Goal: Task Accomplishment & Management: Manage account settings

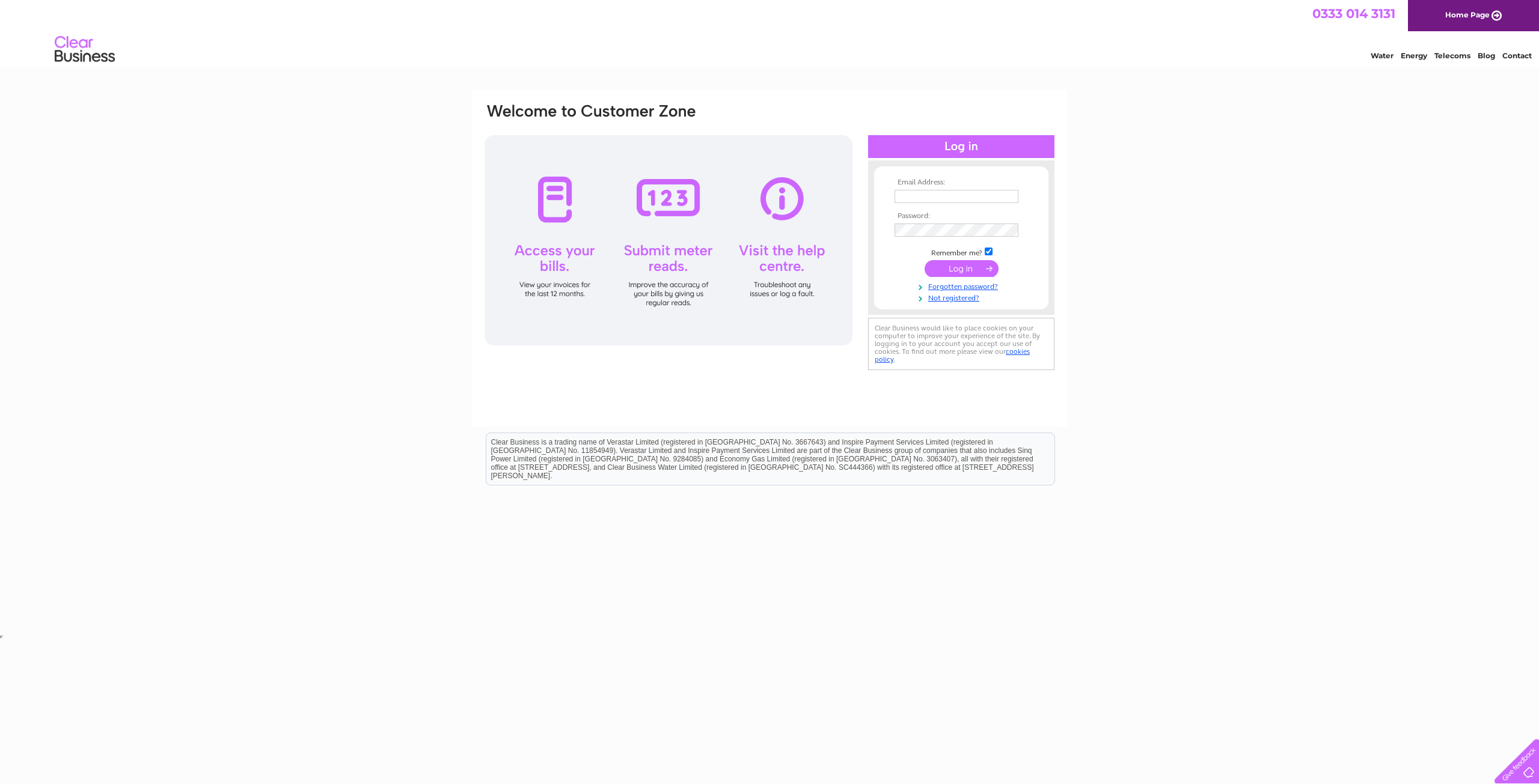
click at [946, 206] on td at bounding box center [961, 209] width 140 height 6
click at [947, 202] on input "text" at bounding box center [957, 197] width 125 height 15
type input "[PERSON_NAME][EMAIL_ADDRESS][PERSON_NAME][DOMAIN_NAME]"
click at [925, 261] on input "submit" at bounding box center [962, 269] width 74 height 17
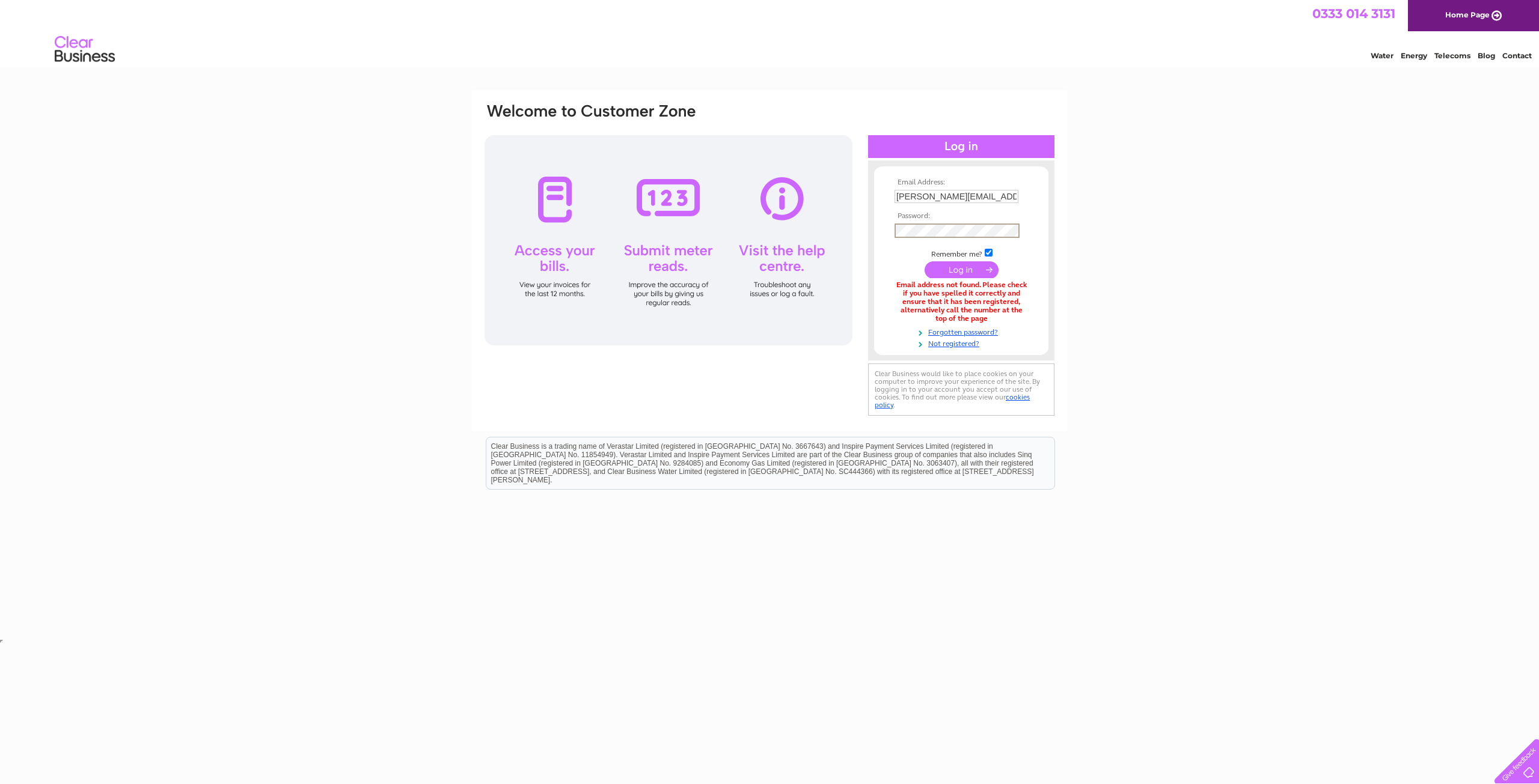
click at [925, 261] on input "submit" at bounding box center [962, 269] width 74 height 17
click at [968, 344] on link "Not registered?" at bounding box center [962, 341] width 137 height 11
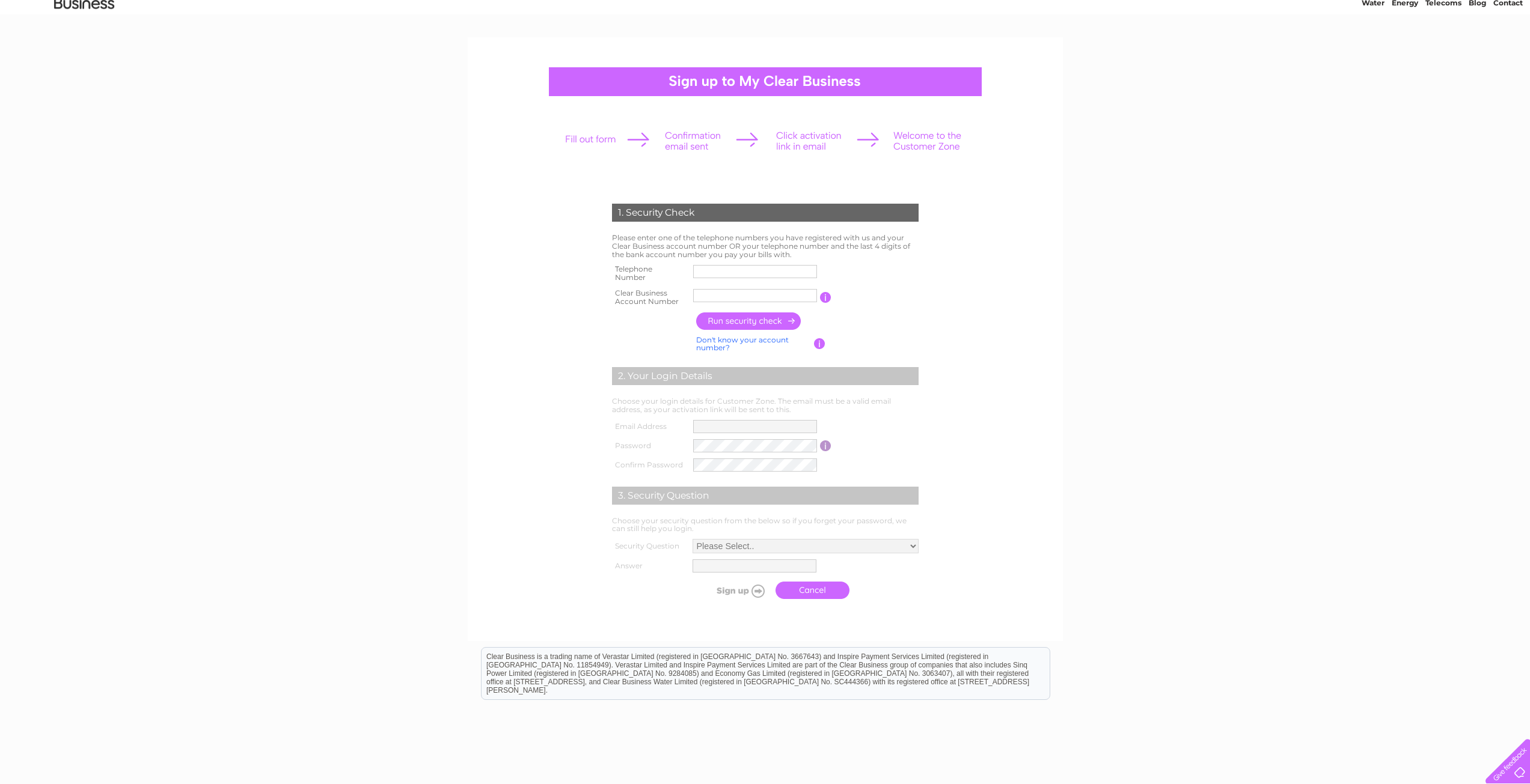
scroll to position [5, 0]
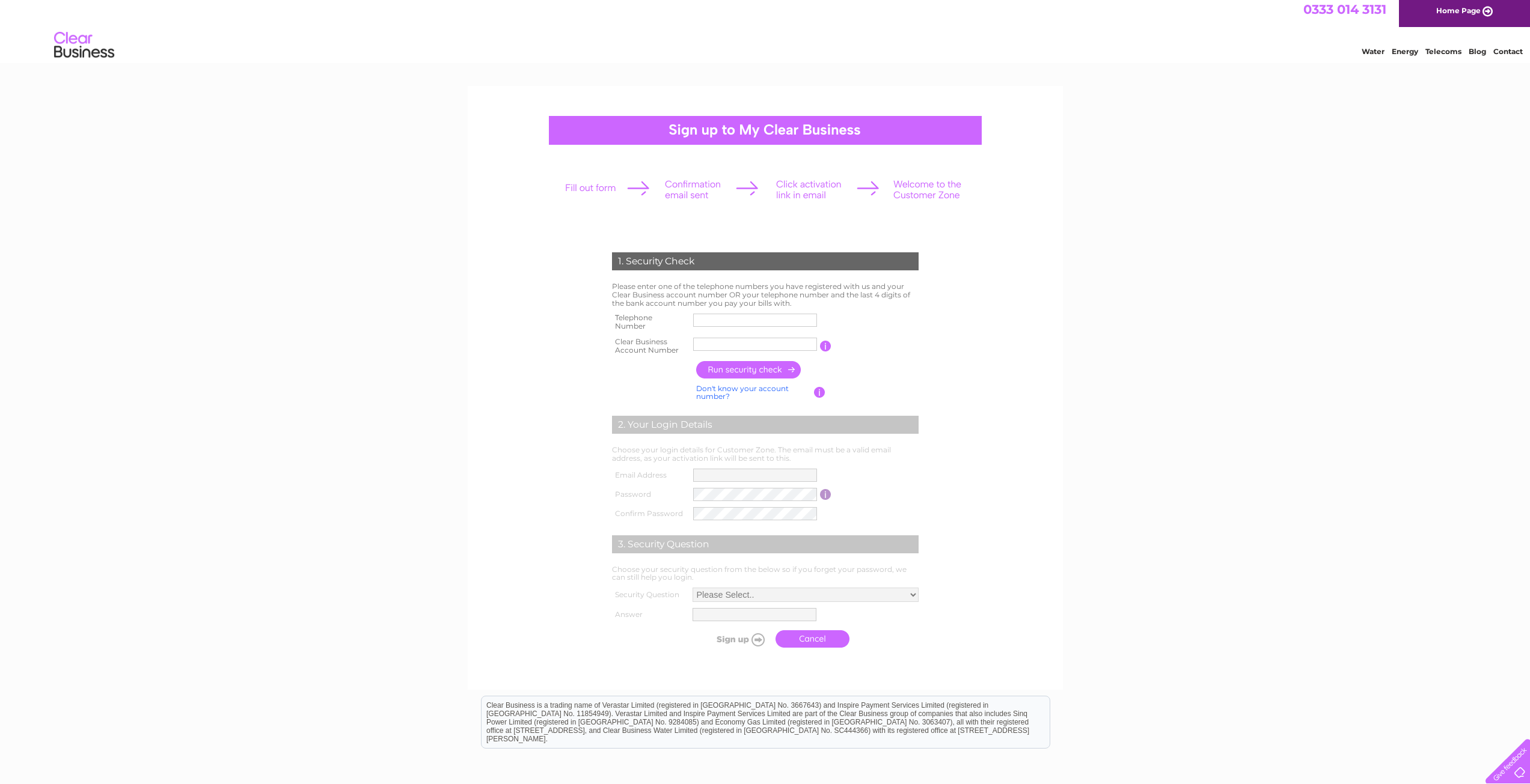
click at [736, 322] on input "text" at bounding box center [755, 320] width 124 height 13
drag, startPoint x: 759, startPoint y: 321, endPoint x: 625, endPoint y: 324, distance: 134.0
click at [625, 324] on tr "Telephone Number 01463232460" at bounding box center [765, 321] width 312 height 24
type input "01463232460"
click at [789, 342] on input "text" at bounding box center [756, 344] width 125 height 15
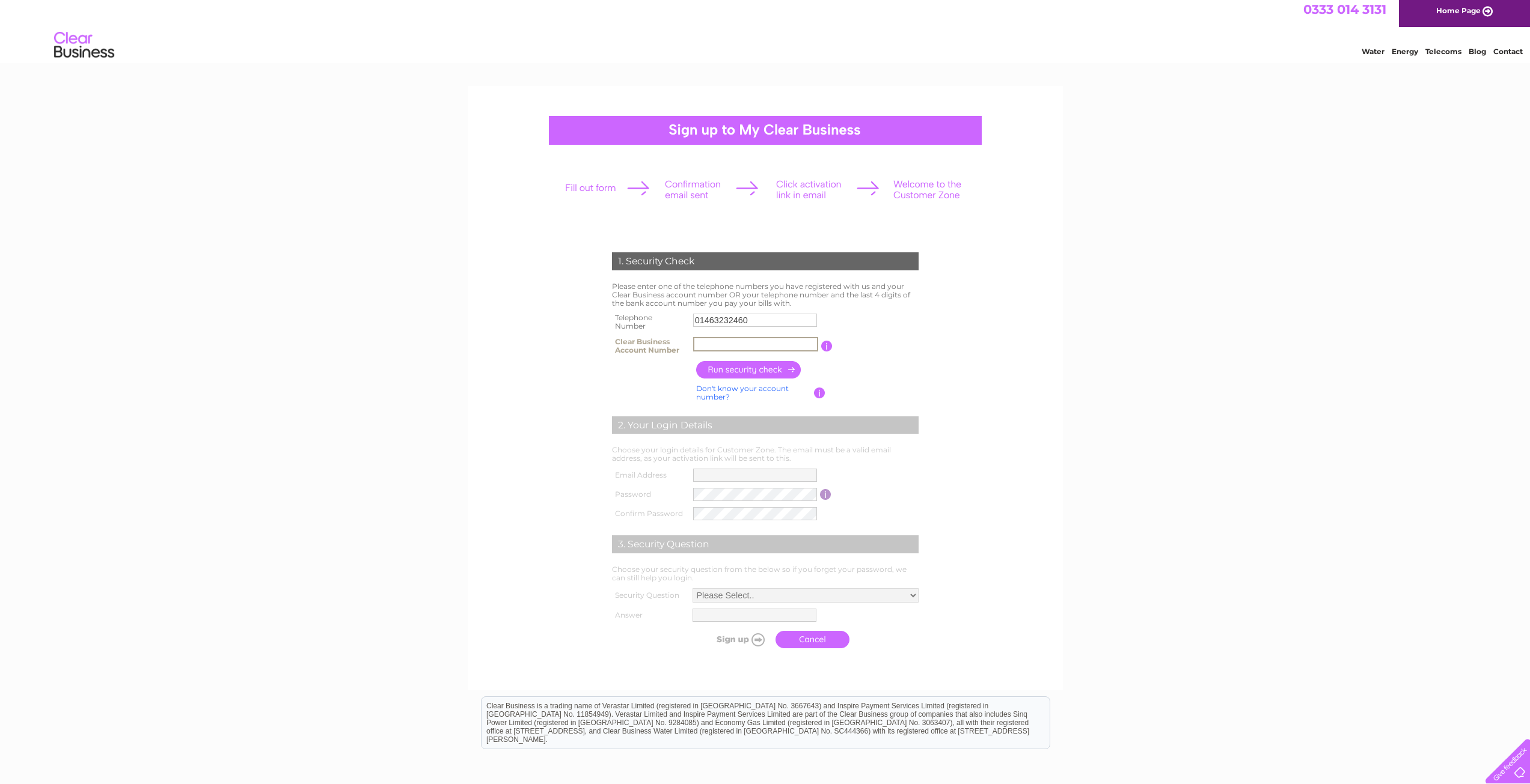
click at [829, 348] on input "button" at bounding box center [826, 346] width 11 height 11
click at [796, 333] on td "01463232460" at bounding box center [755, 321] width 130 height 24
click at [792, 340] on input "text" at bounding box center [755, 344] width 124 height 13
type input "c"
drag, startPoint x: 753, startPoint y: 347, endPoint x: 564, endPoint y: 347, distance: 189.0
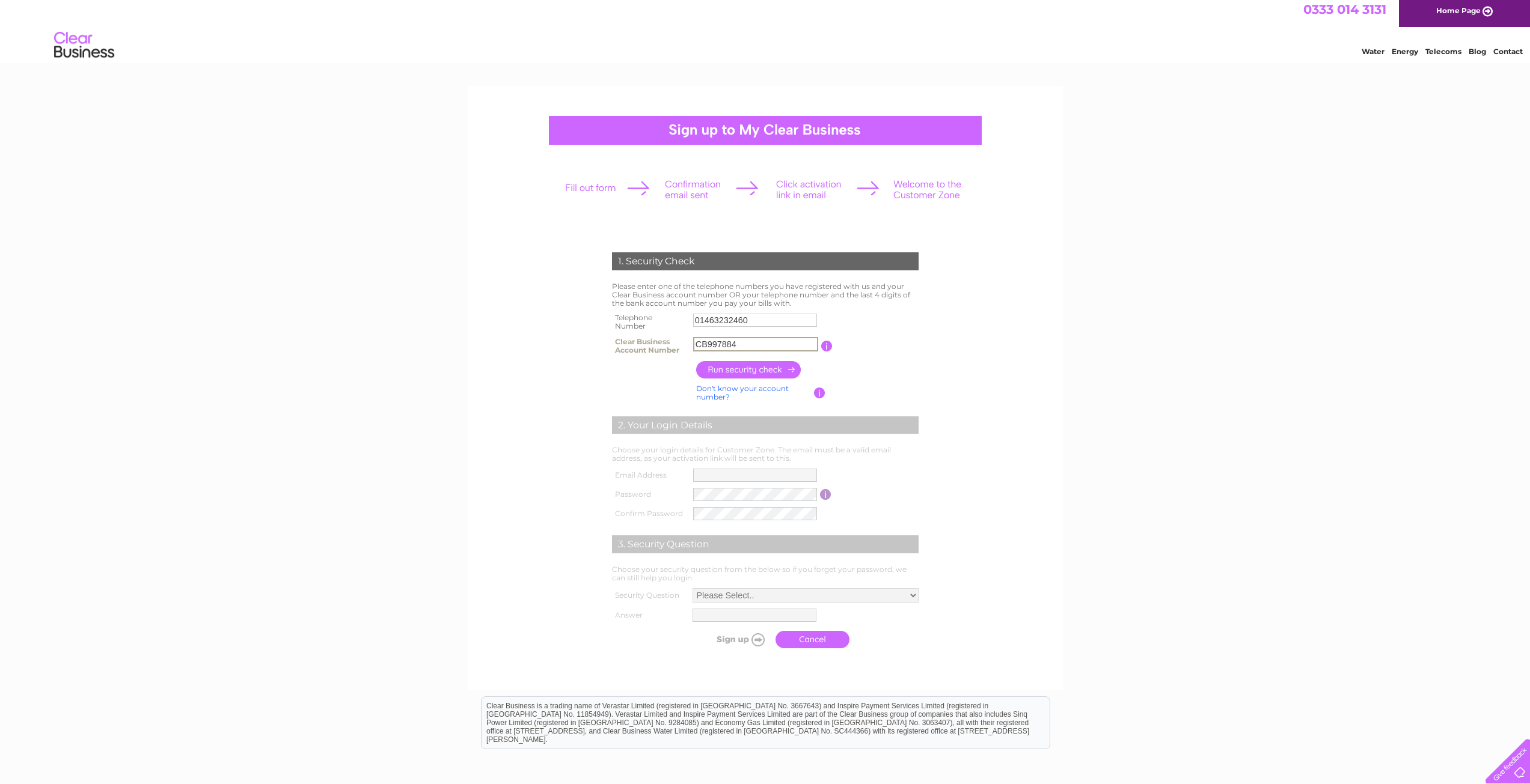
click at [570, 347] on form "1. Security Check Please enter one of the telephone numbers you have registered…" at bounding box center [765, 453] width 572 height 450
type input "CB997884"
click at [726, 371] on input "button" at bounding box center [749, 369] width 106 height 18
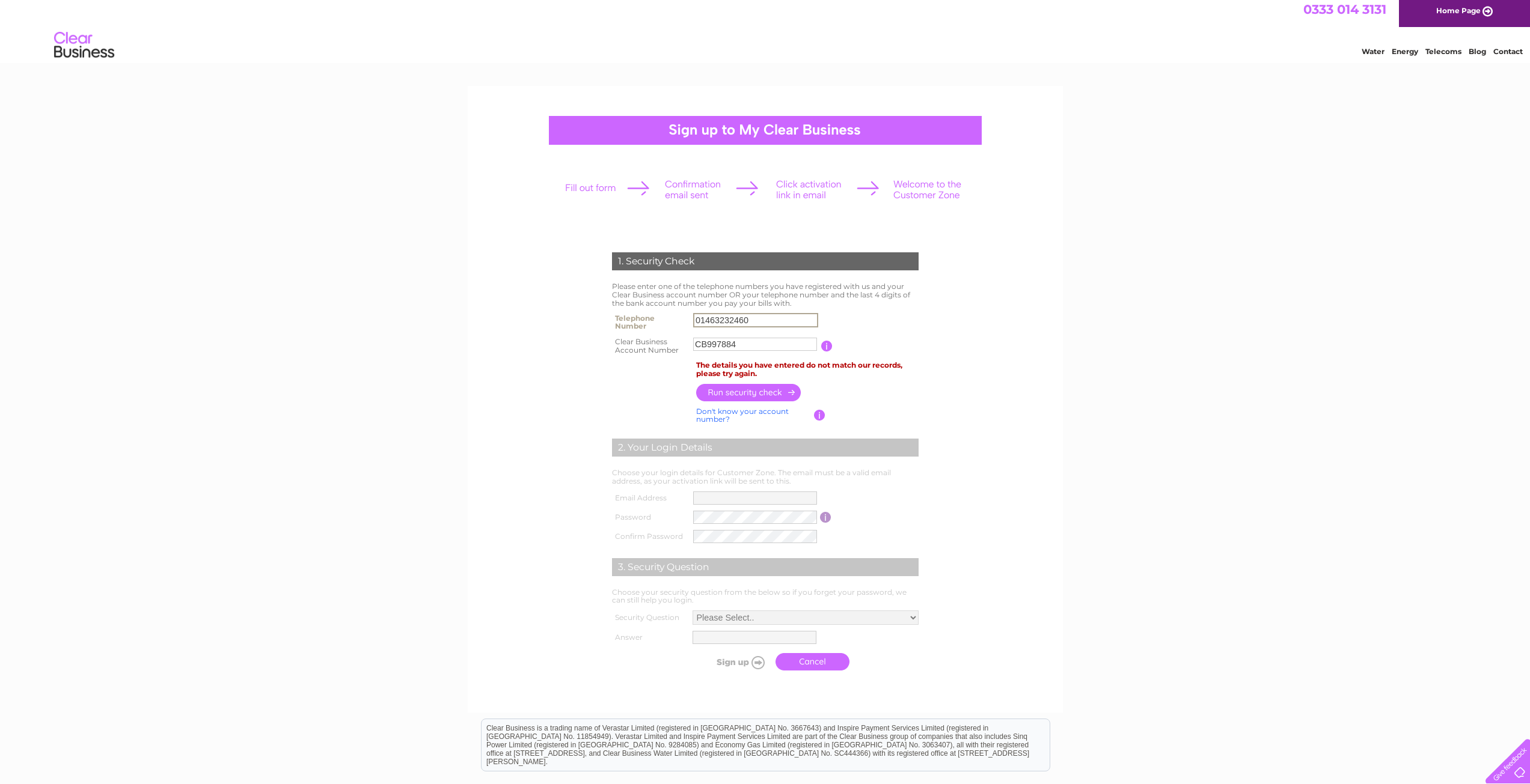
drag, startPoint x: 747, startPoint y: 318, endPoint x: 600, endPoint y: 327, distance: 147.3
click at [619, 322] on tr "Telephone Number 01463232460" at bounding box center [765, 321] width 312 height 24
type input "01463231123"
click at [750, 393] on input "button" at bounding box center [749, 392] width 106 height 18
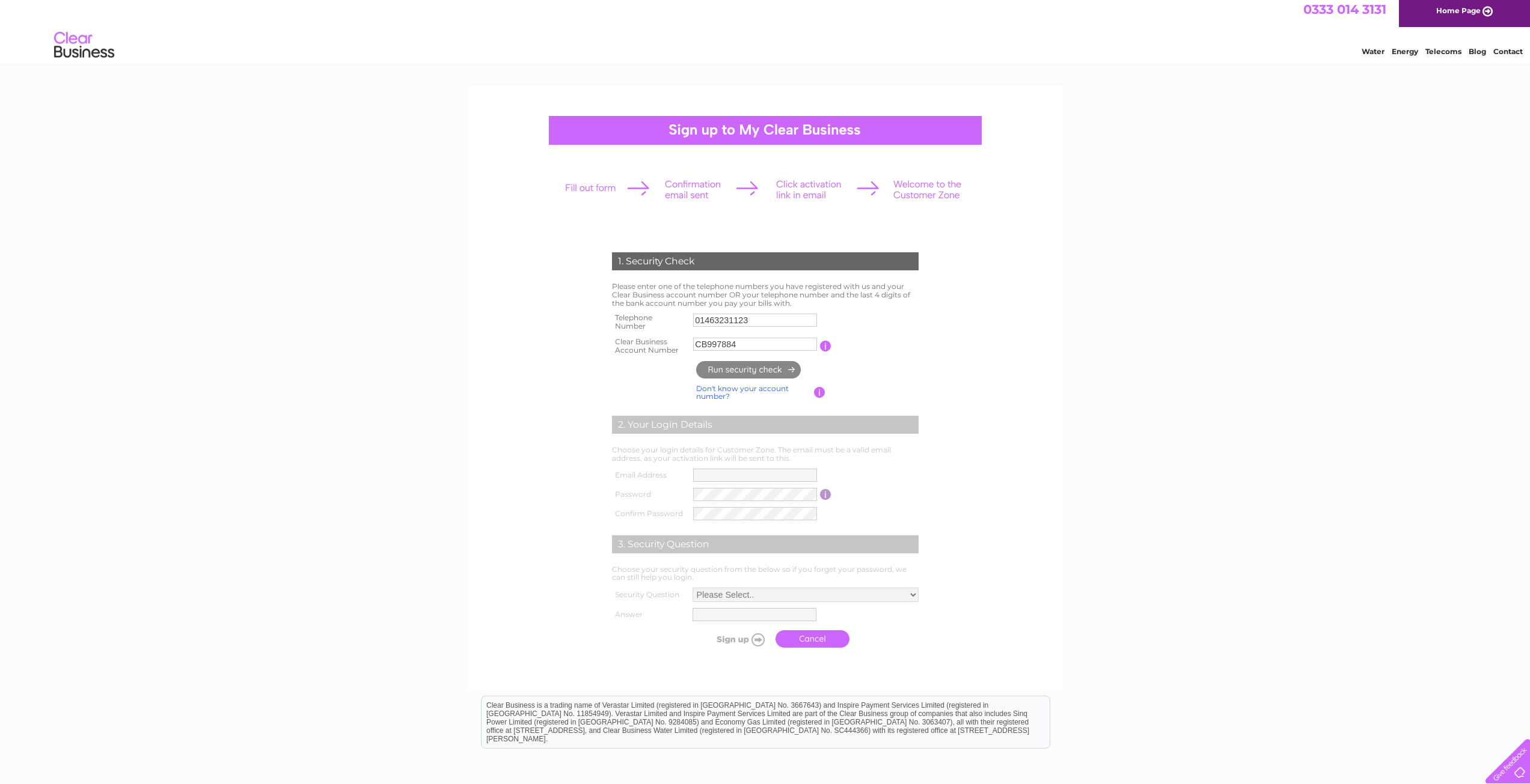
type input "**********"
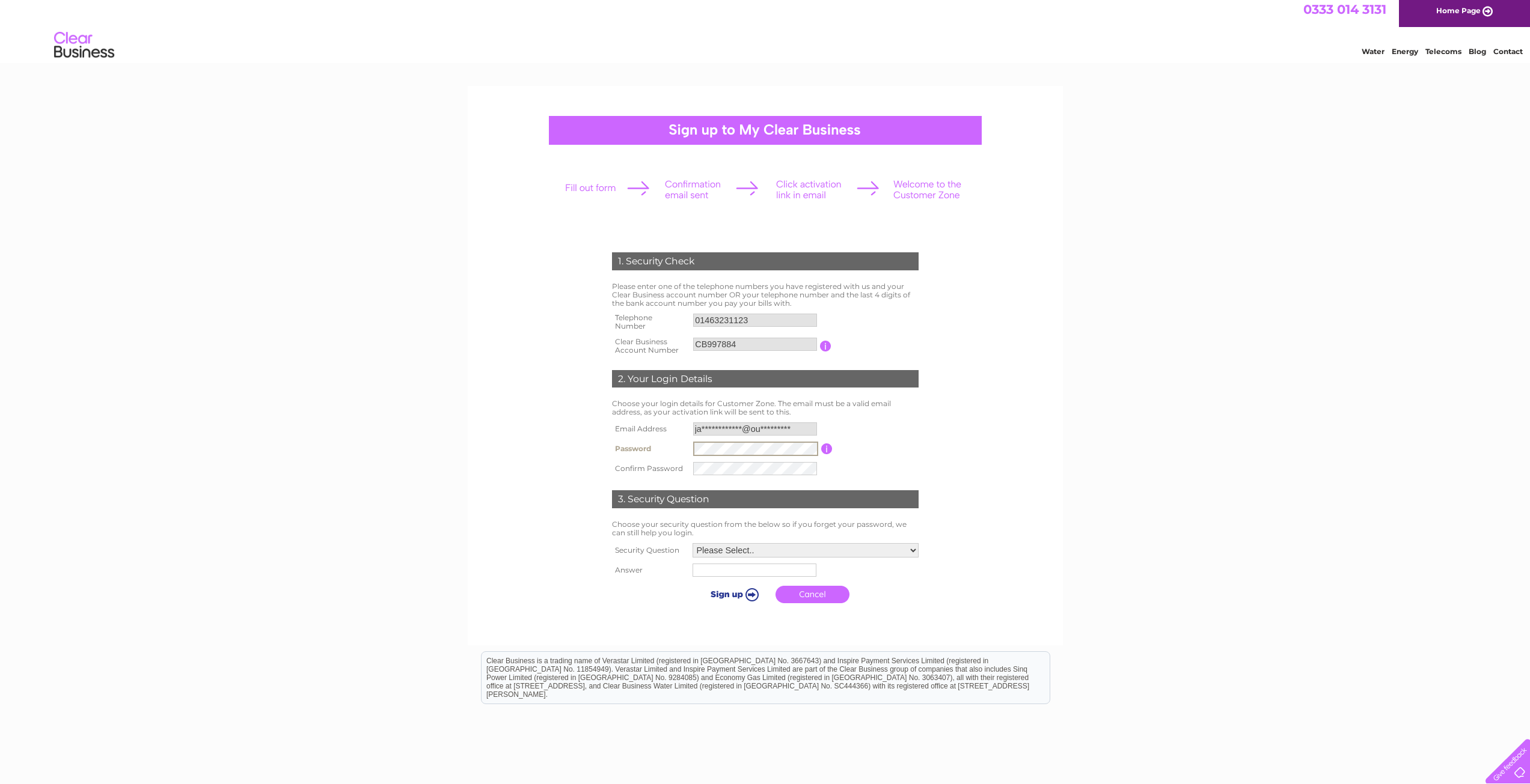
click at [667, 447] on tr "Password Password must be at least 6 characters long" at bounding box center [765, 449] width 312 height 21
click at [626, 447] on tr "Password Password must be at least 6 characters long" at bounding box center [765, 449] width 312 height 21
click at [723, 466] on td at bounding box center [755, 467] width 130 height 19
click at [885, 463] on table "**********" at bounding box center [765, 448] width 312 height 58
click at [747, 544] on select "Please Select.. In what town or city was your first job? In what town or city d…" at bounding box center [806, 549] width 226 height 15
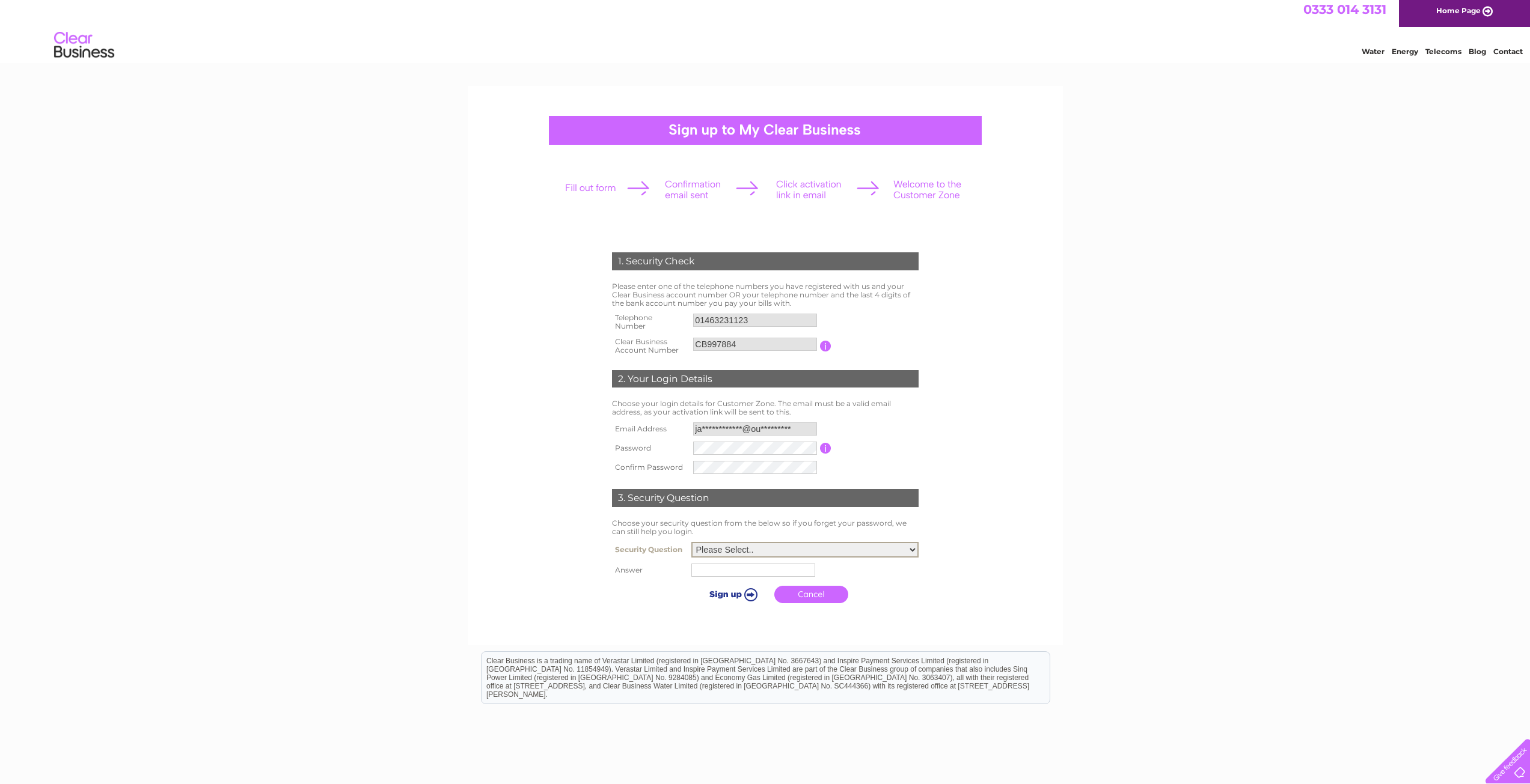
select select "5"
click at [691, 543] on select "Please Select.. In what town or city was your first job? In what town or city d…" at bounding box center [805, 550] width 228 height 15
click at [779, 573] on input "text" at bounding box center [755, 569] width 125 height 15
type input "s"
type input "SoShy"
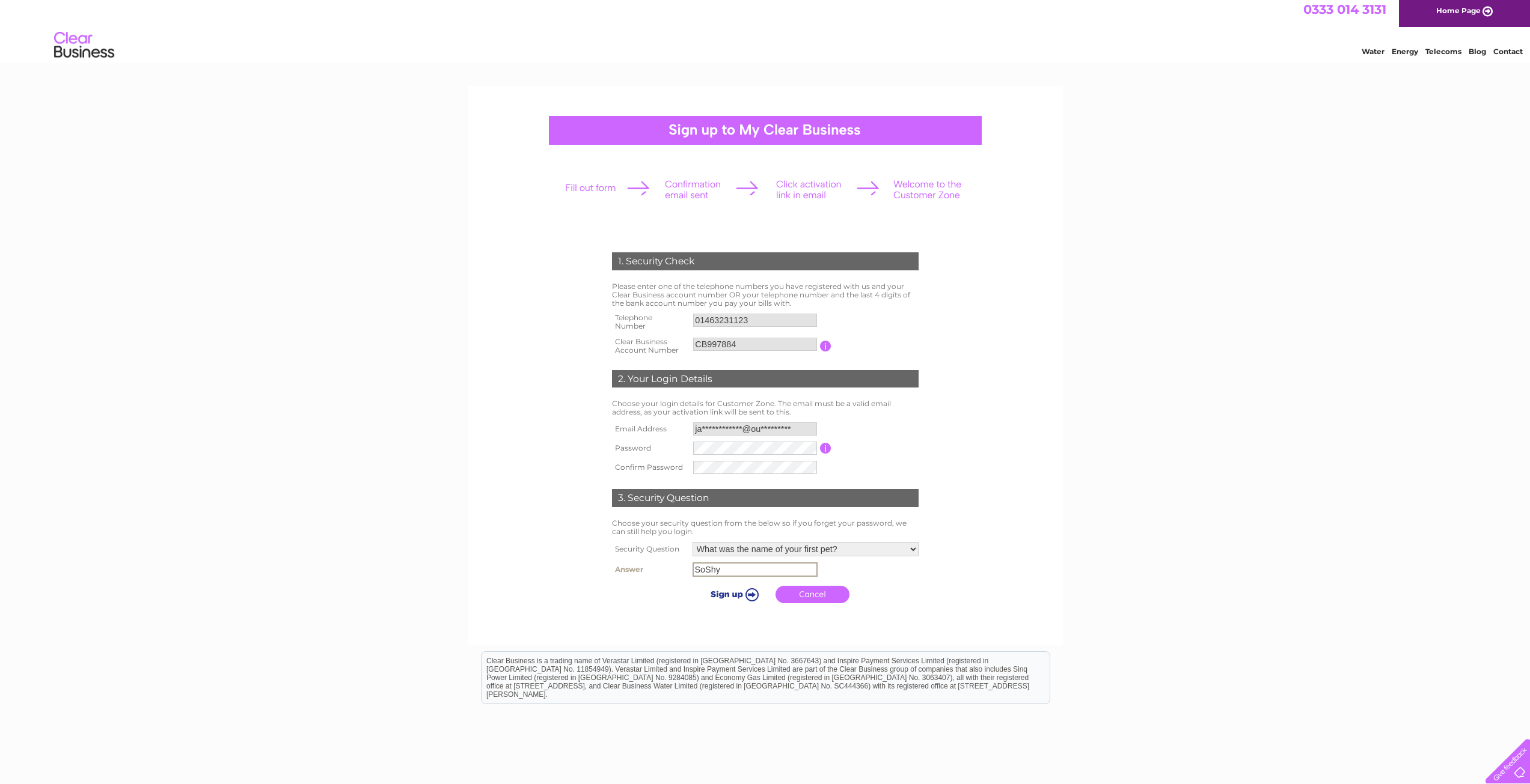
click at [744, 593] on input "submit" at bounding box center [733, 594] width 74 height 17
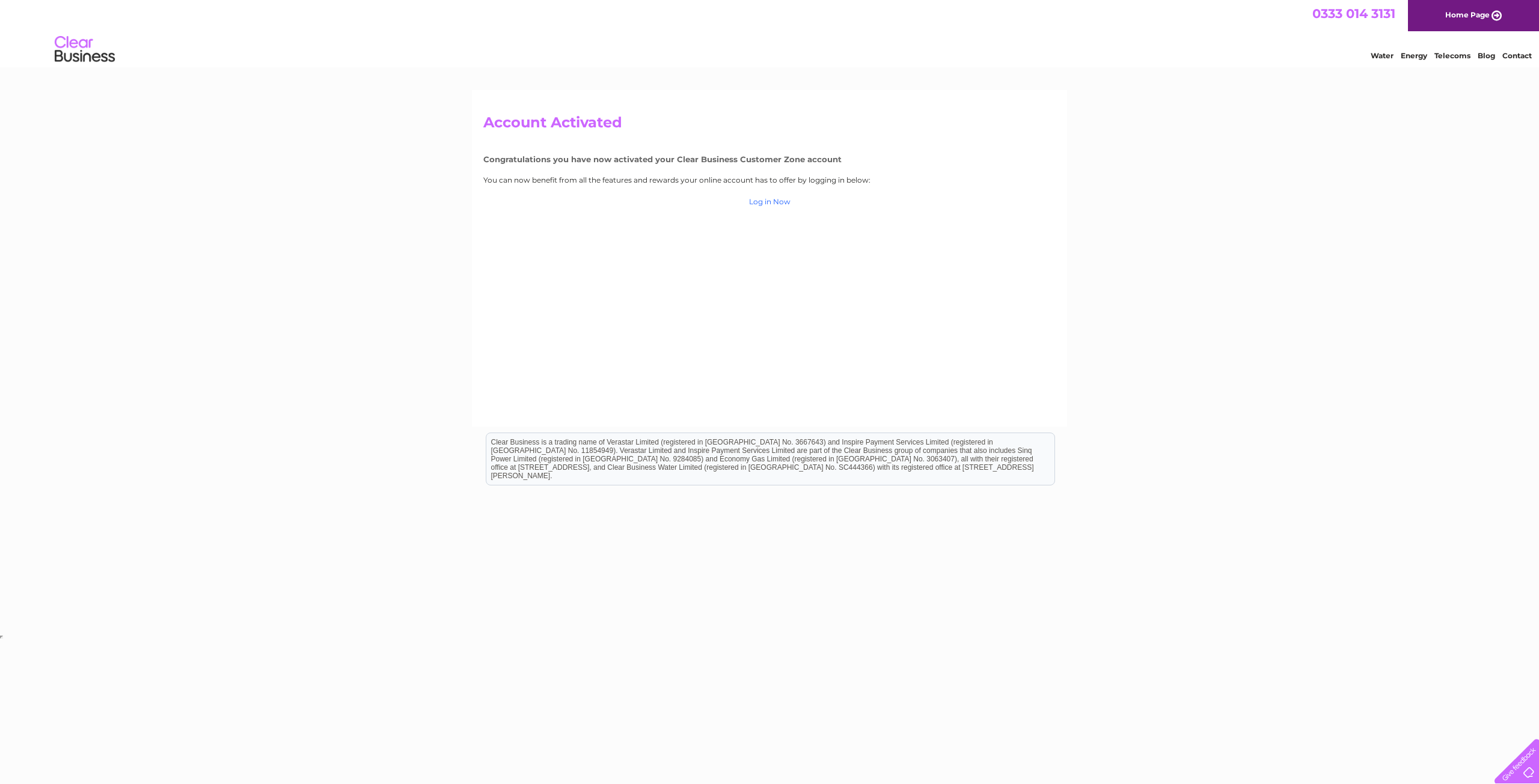
click at [758, 198] on link "Log in Now" at bounding box center [770, 202] width 41 height 9
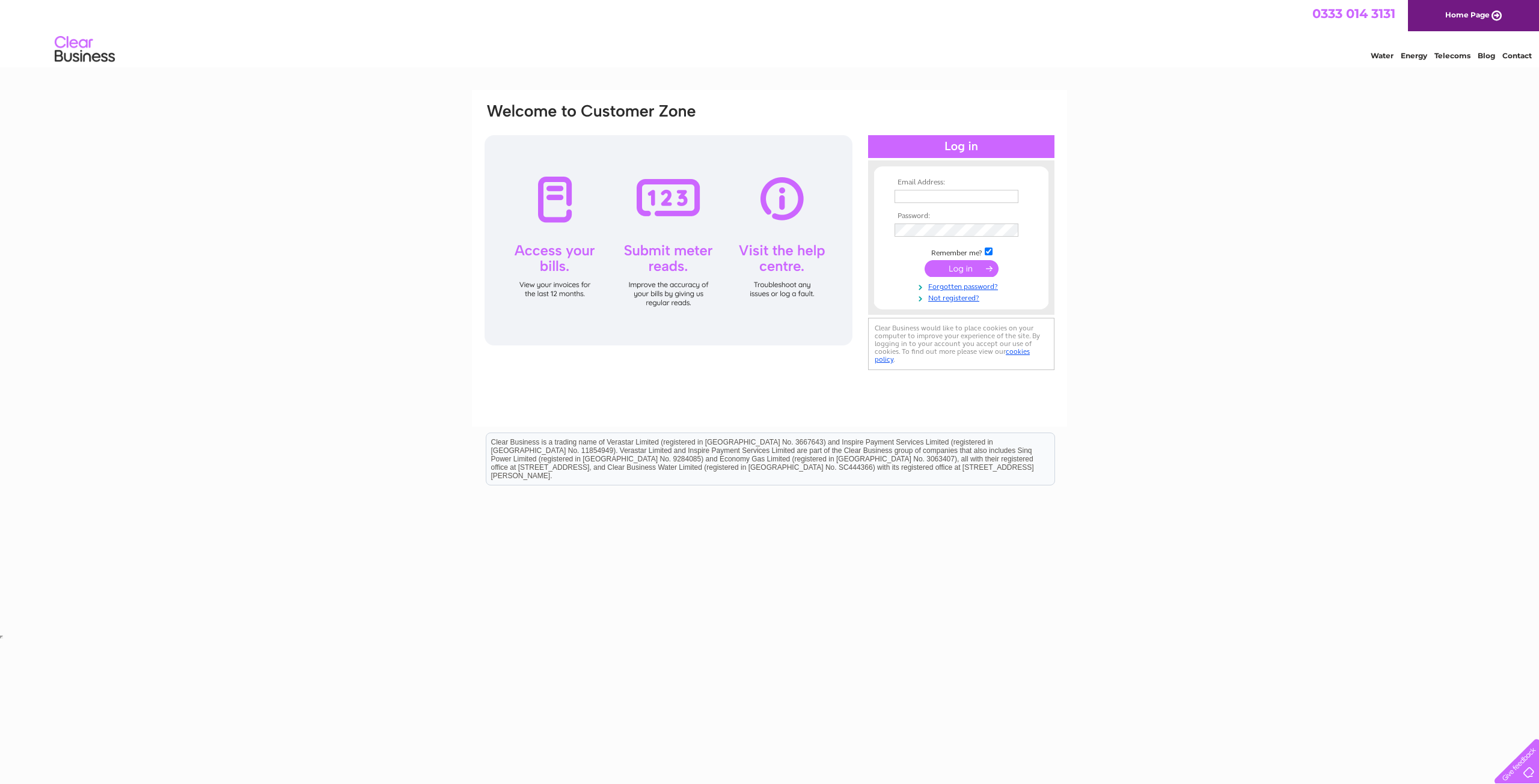
click at [919, 203] on td at bounding box center [961, 196] width 140 height 19
click at [920, 196] on input "text" at bounding box center [956, 196] width 124 height 13
type input "jackie.fornari@outlook.com"
click at [913, 241] on td at bounding box center [961, 244] width 140 height 6
click at [925, 261] on input "submit" at bounding box center [962, 269] width 74 height 17
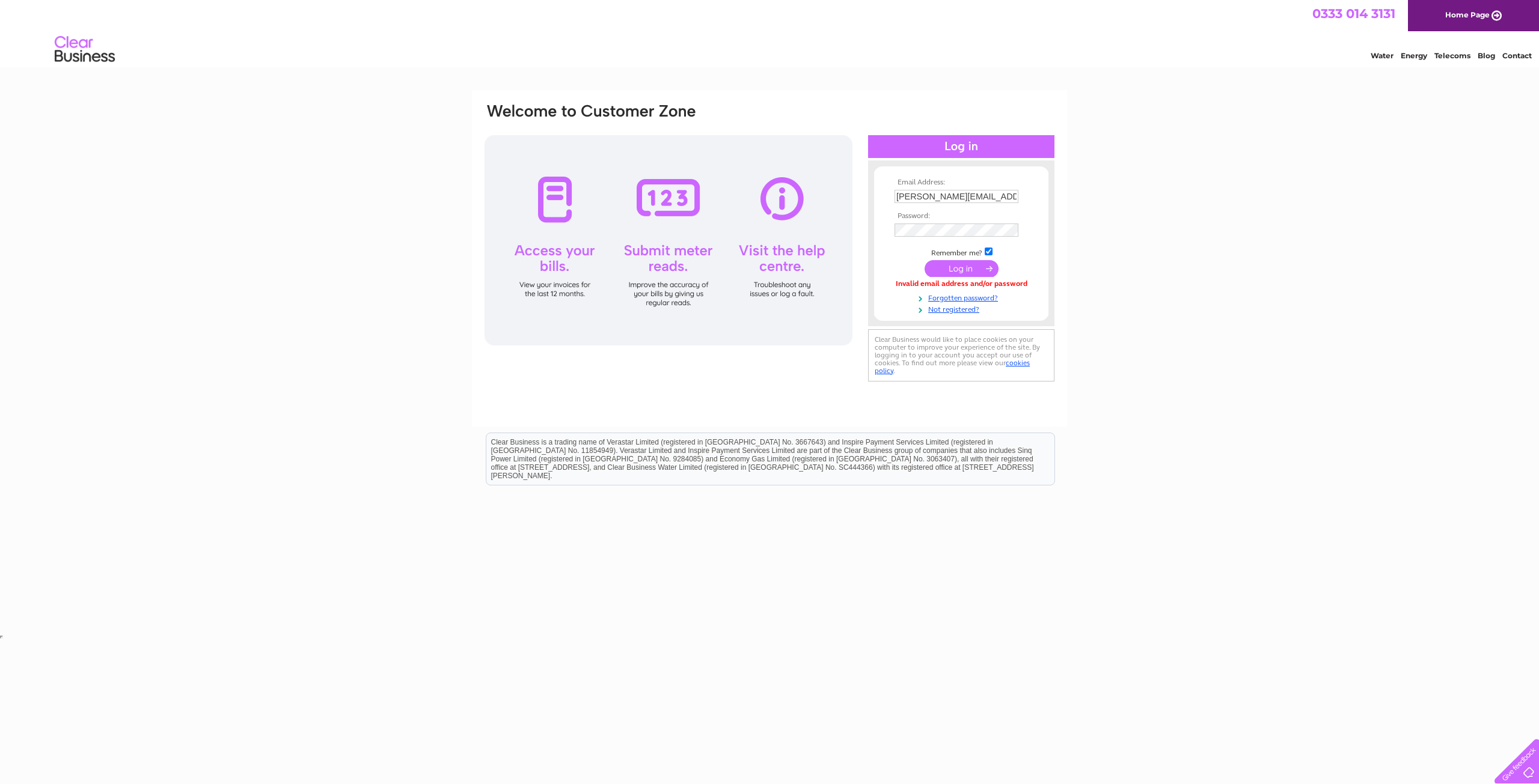
click at [988, 218] on th "Password:" at bounding box center [961, 216] width 140 height 8
click at [988, 222] on td at bounding box center [961, 230] width 140 height 19
click at [925, 261] on input "submit" at bounding box center [962, 269] width 74 height 17
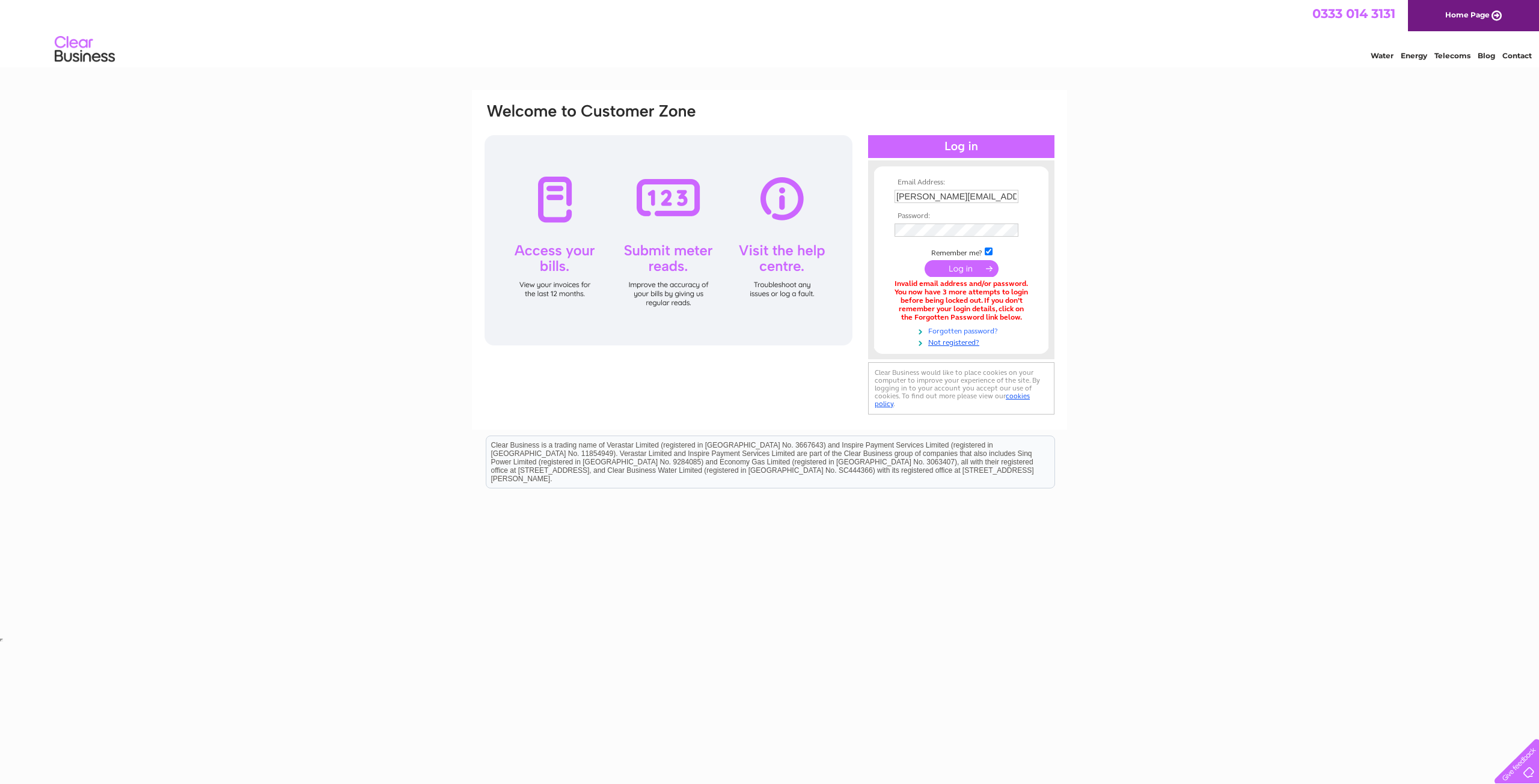
click at [967, 329] on link "Forgotten password?" at bounding box center [962, 330] width 137 height 11
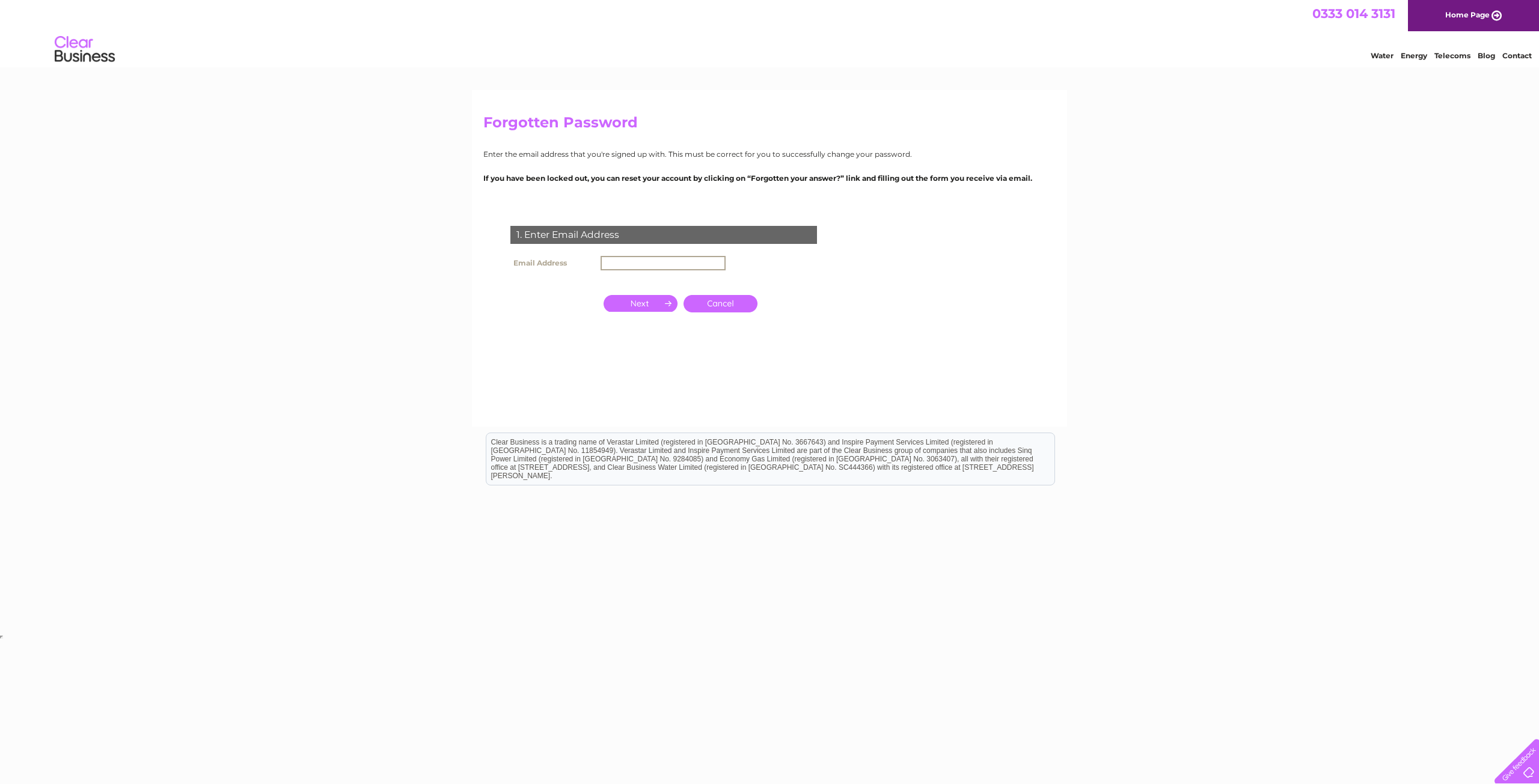
click at [694, 257] on input "text" at bounding box center [663, 263] width 125 height 15
type input "[PERSON_NAME][EMAIL_ADDRESS][PERSON_NAME][DOMAIN_NAME]"
click at [655, 300] on input "button" at bounding box center [640, 303] width 74 height 17
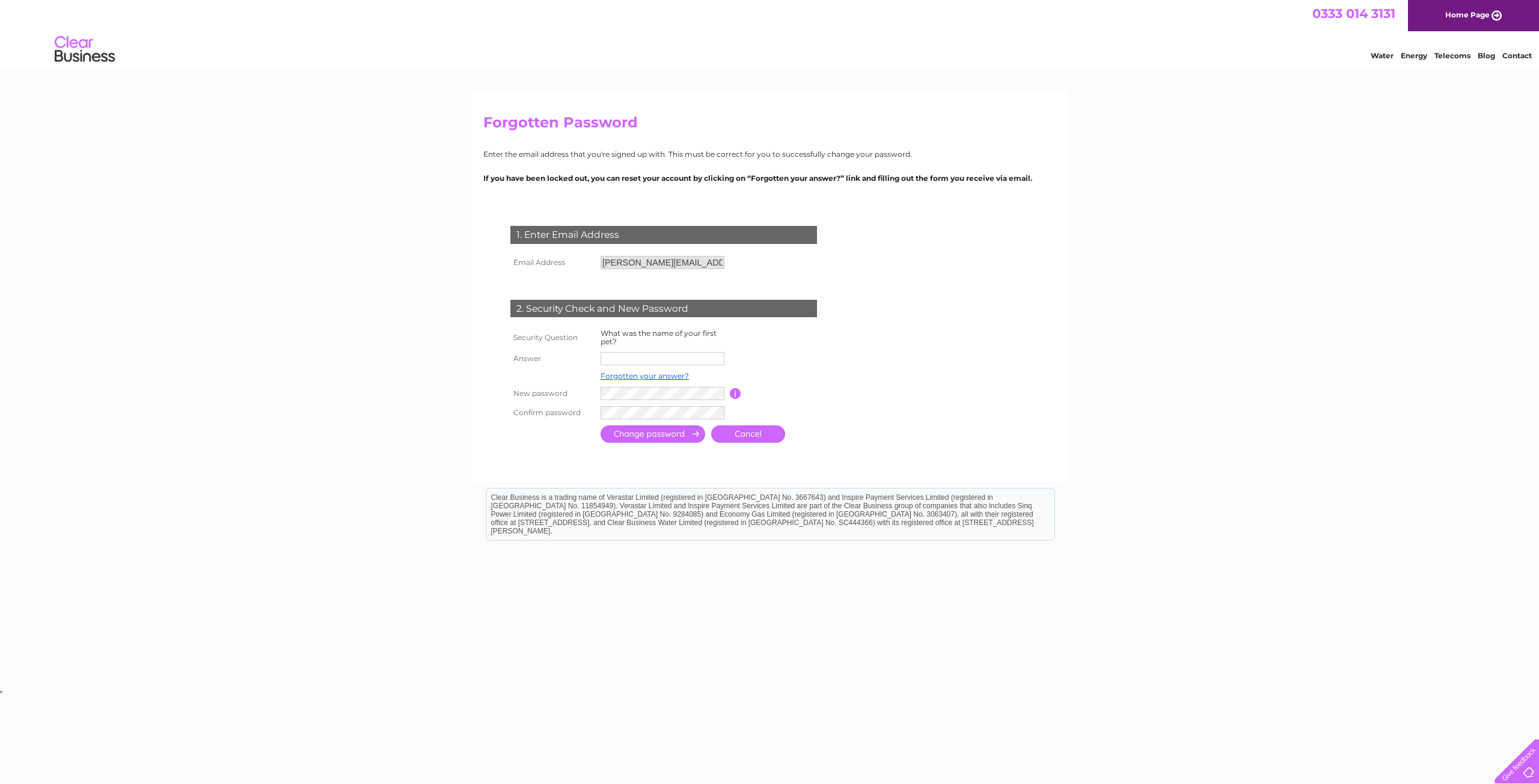
click at [631, 356] on input "text" at bounding box center [662, 358] width 124 height 13
type input "SoShy"
click at [659, 431] on input "submit" at bounding box center [652, 435] width 105 height 18
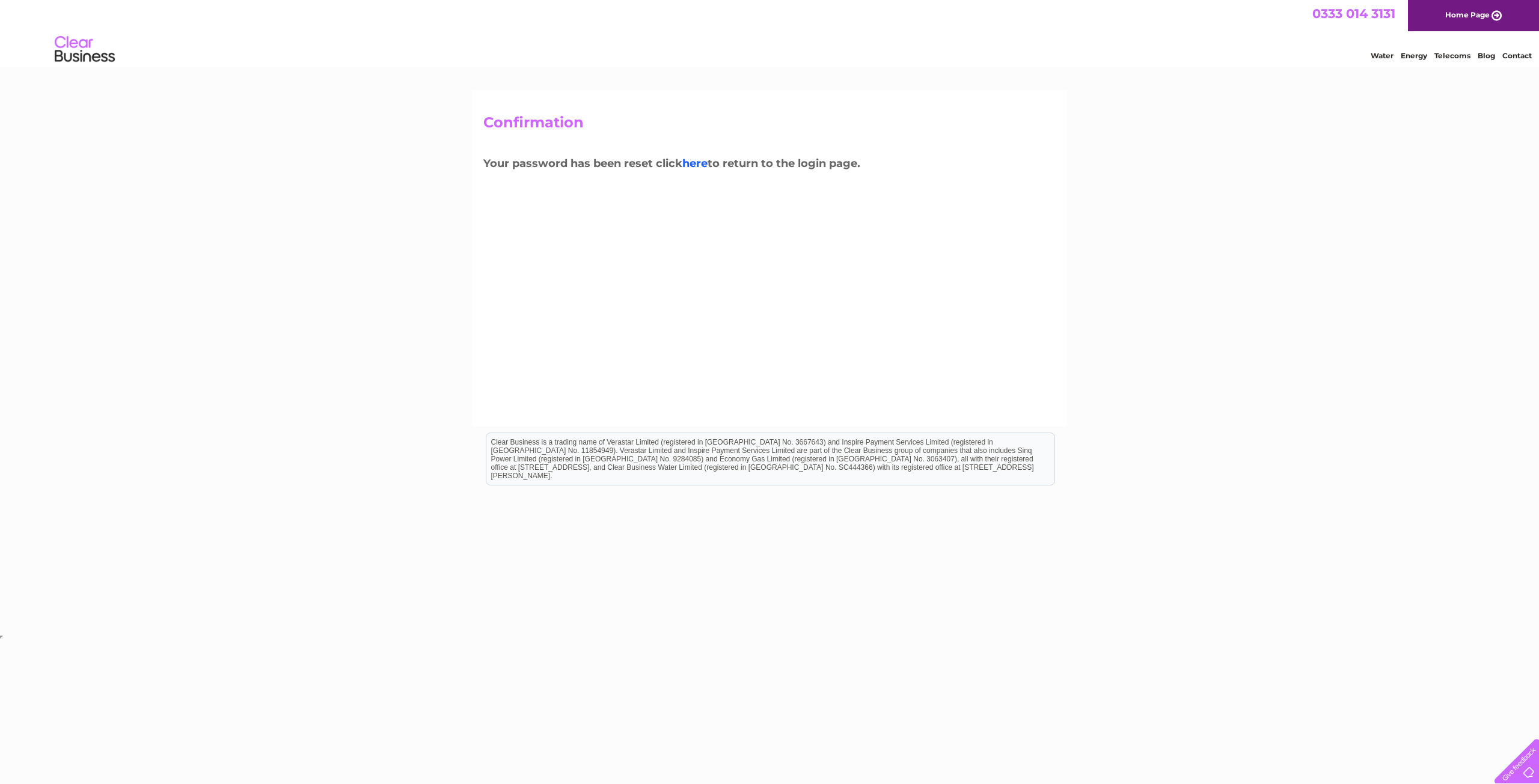
click at [703, 161] on link "here" at bounding box center [694, 163] width 25 height 13
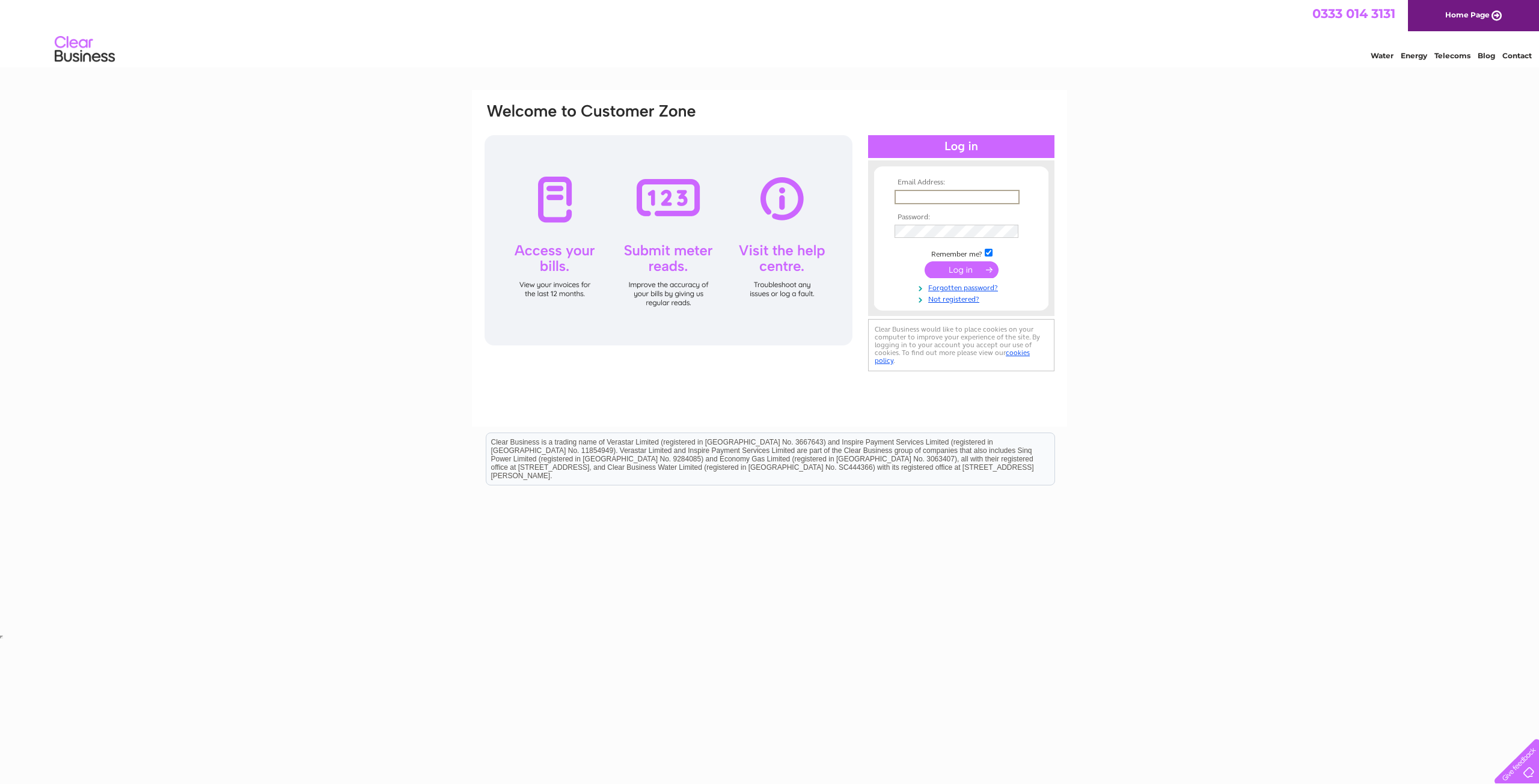
click at [916, 199] on input "text" at bounding box center [957, 197] width 125 height 15
type input "[PERSON_NAME][EMAIL_ADDRESS][PERSON_NAME][DOMAIN_NAME]"
click at [966, 267] on input "submit" at bounding box center [962, 269] width 74 height 17
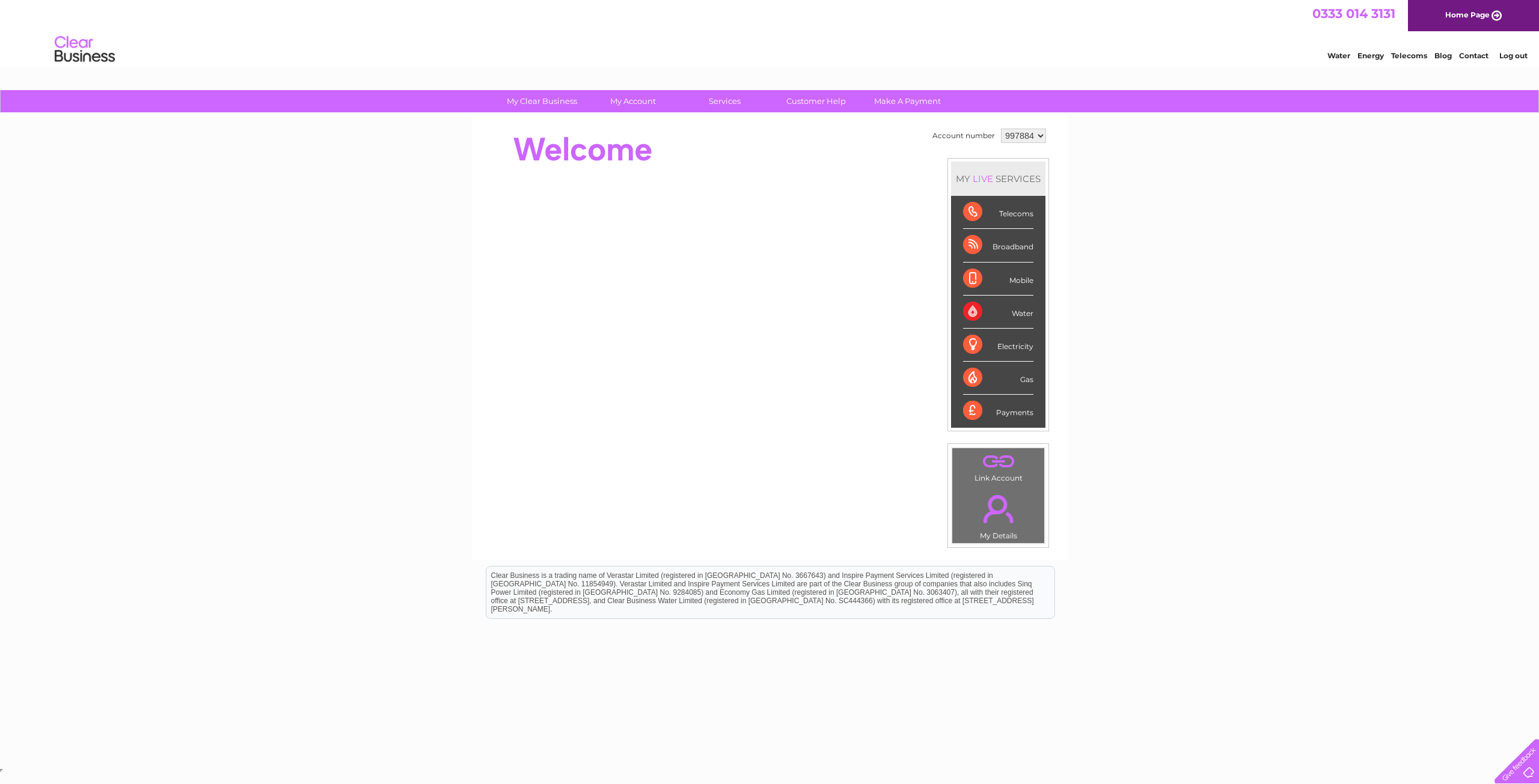
click at [1031, 133] on select "997884" at bounding box center [1023, 135] width 45 height 15
click at [1104, 144] on div "My Clear Business Login Details My Details My Preferences Link Account My Accou…" at bounding box center [769, 427] width 1539 height 676
click at [1004, 516] on link "." at bounding box center [998, 508] width 86 height 42
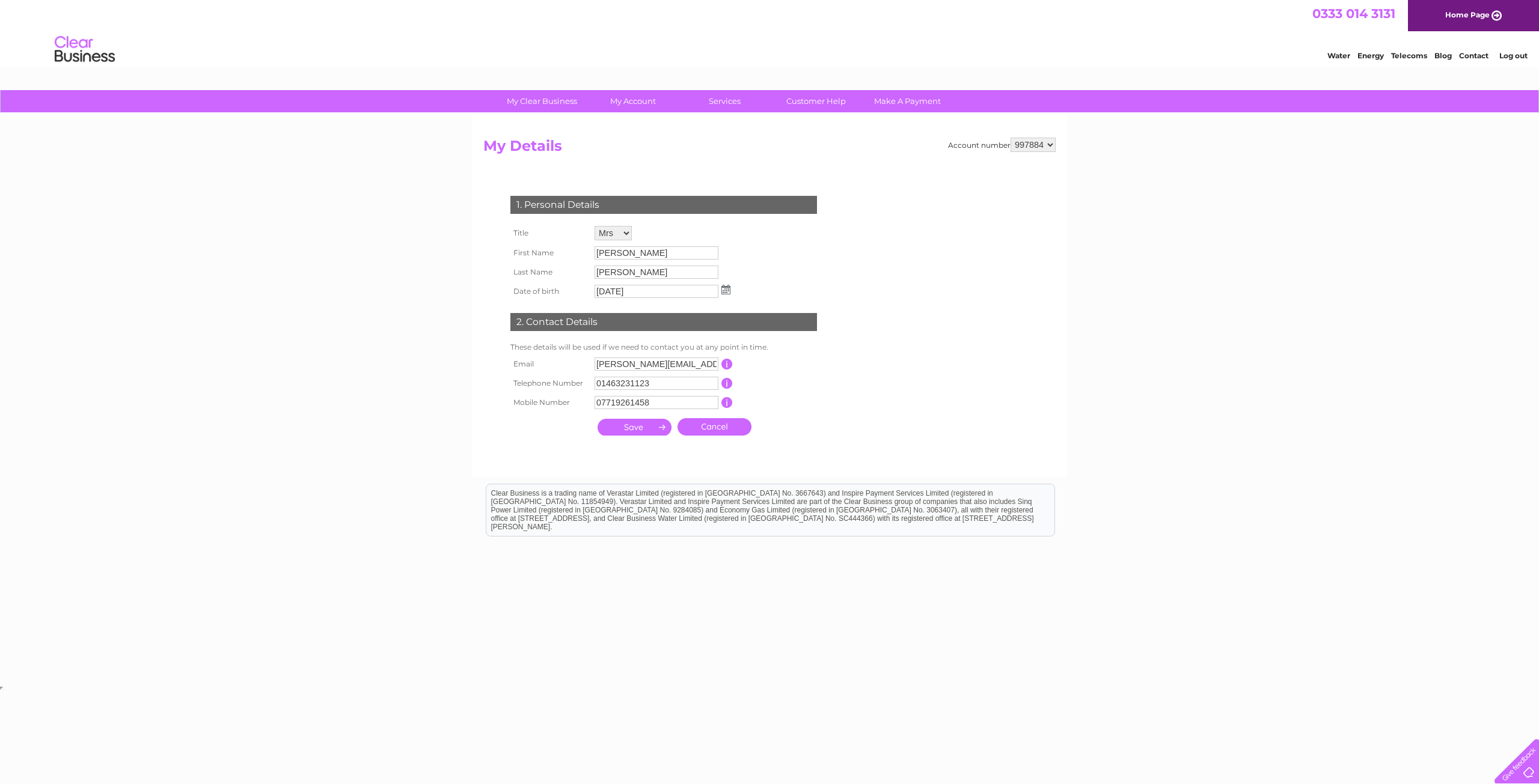
click at [729, 431] on link "Cancel" at bounding box center [714, 427] width 74 height 18
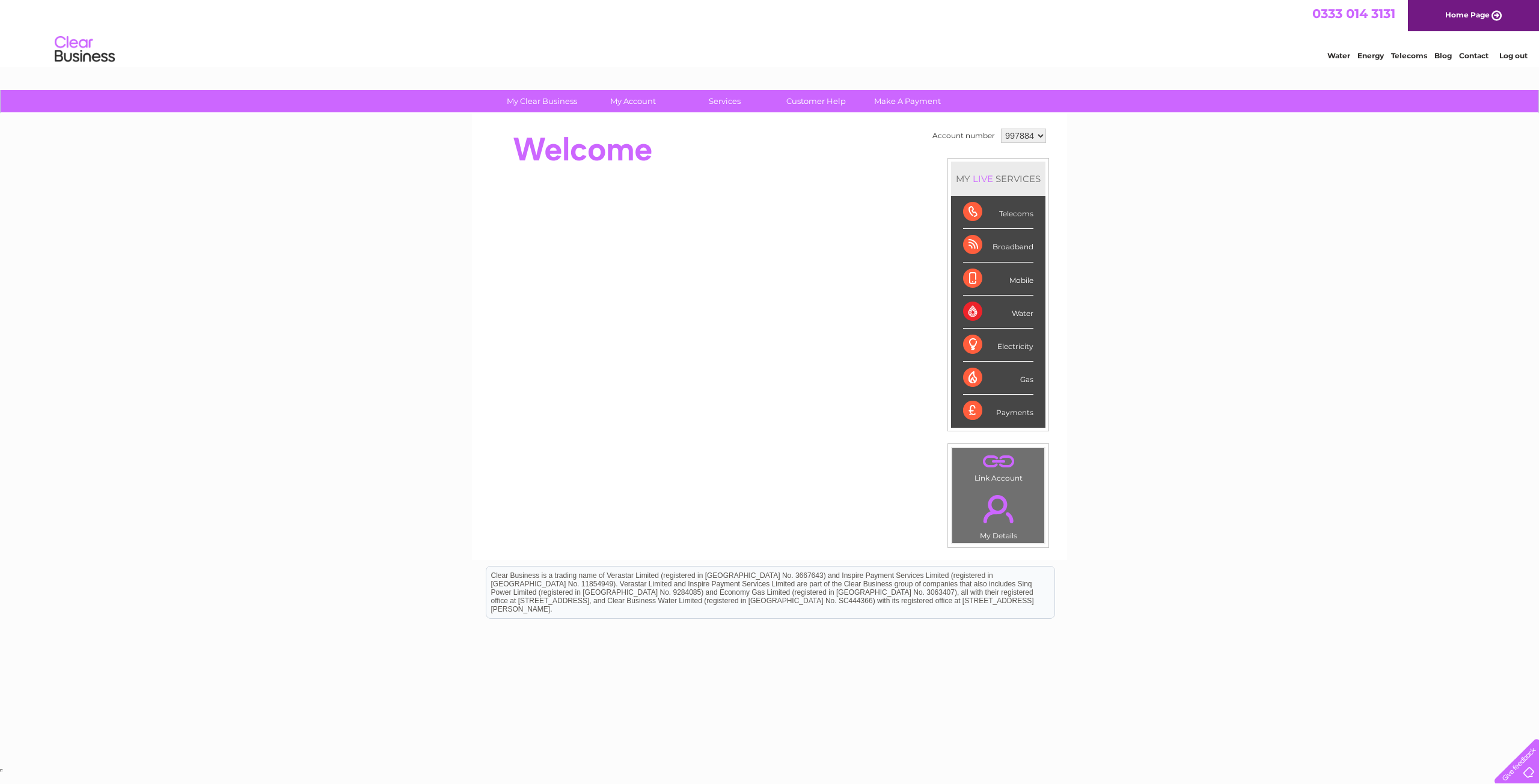
click at [966, 214] on div "Telecoms" at bounding box center [998, 212] width 70 height 33
click at [1010, 210] on div "Telecoms" at bounding box center [998, 212] width 70 height 33
click at [1469, 12] on link "Home Page" at bounding box center [1473, 15] width 131 height 31
click at [972, 208] on div "Telecoms" at bounding box center [998, 212] width 70 height 33
click at [975, 242] on div "Broadband" at bounding box center [998, 245] width 70 height 33
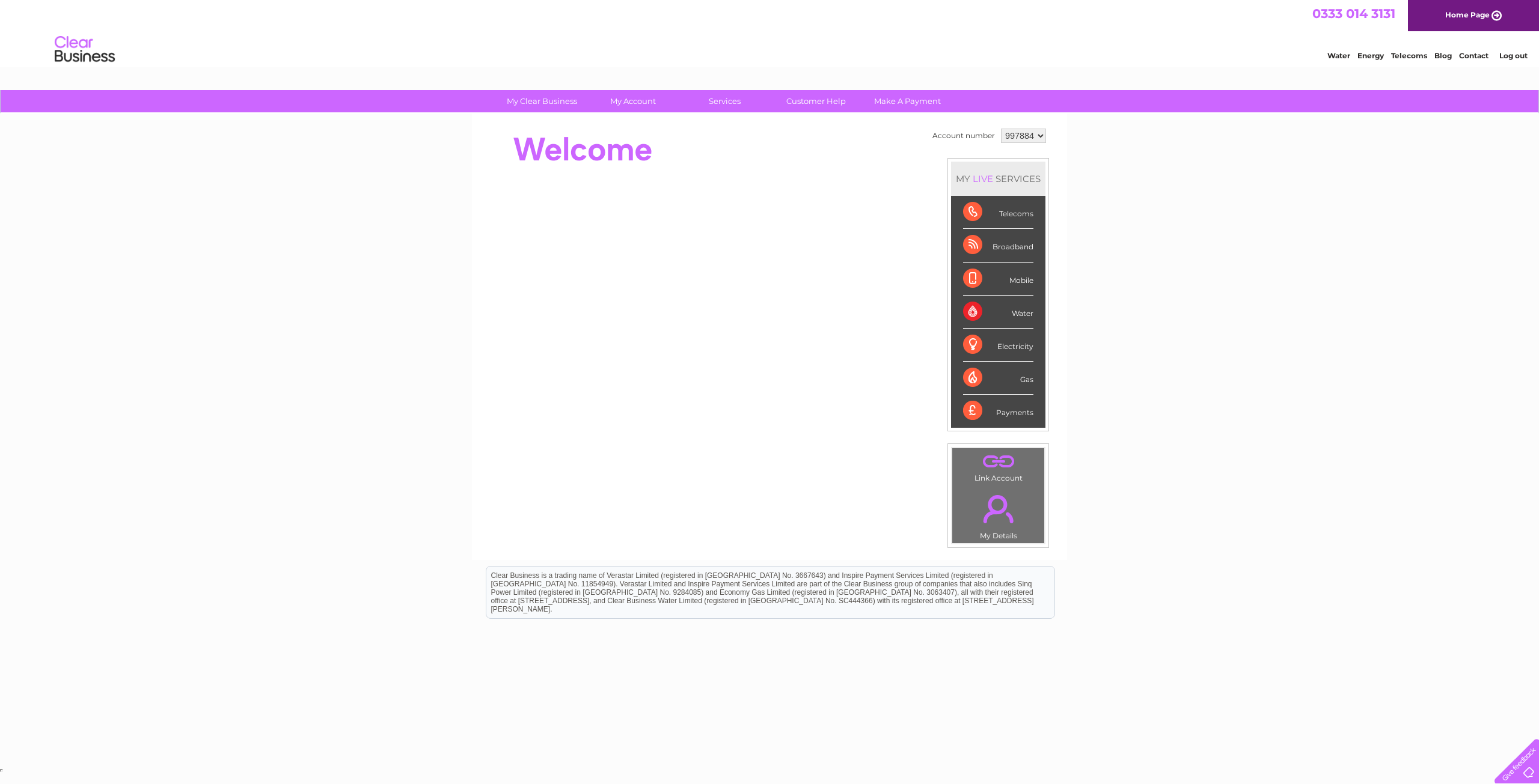
click at [973, 270] on div "Mobile" at bounding box center [998, 279] width 70 height 33
click at [966, 310] on div "Water" at bounding box center [998, 311] width 70 height 33
click at [971, 357] on div "Electricity" at bounding box center [998, 345] width 70 height 33
click at [970, 346] on div "Electricity" at bounding box center [998, 345] width 70 height 33
click at [967, 371] on div "Gas" at bounding box center [998, 378] width 70 height 33
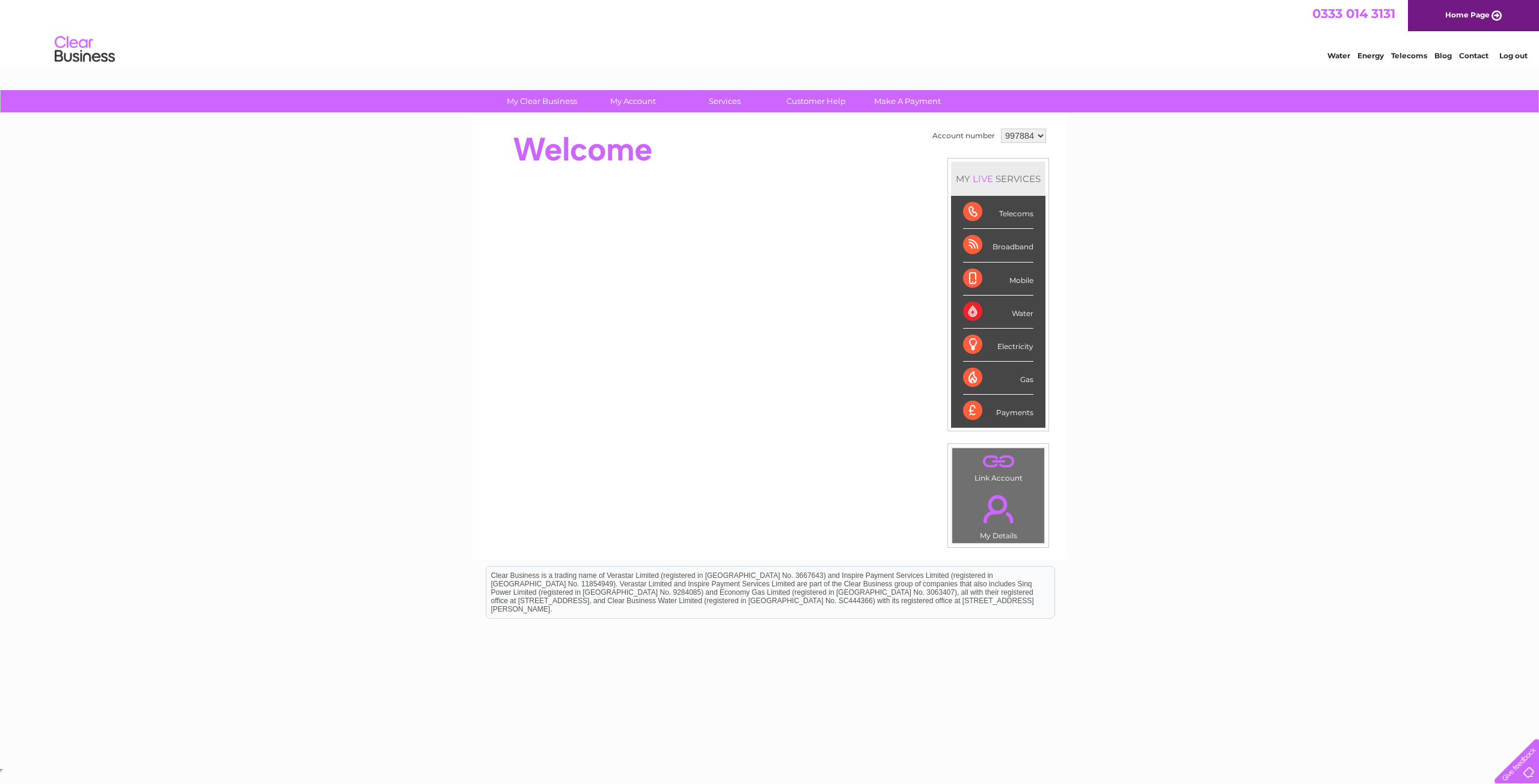
click at [974, 407] on div "Payments" at bounding box center [998, 411] width 70 height 33
click at [1001, 469] on link "." at bounding box center [998, 462] width 86 height 21
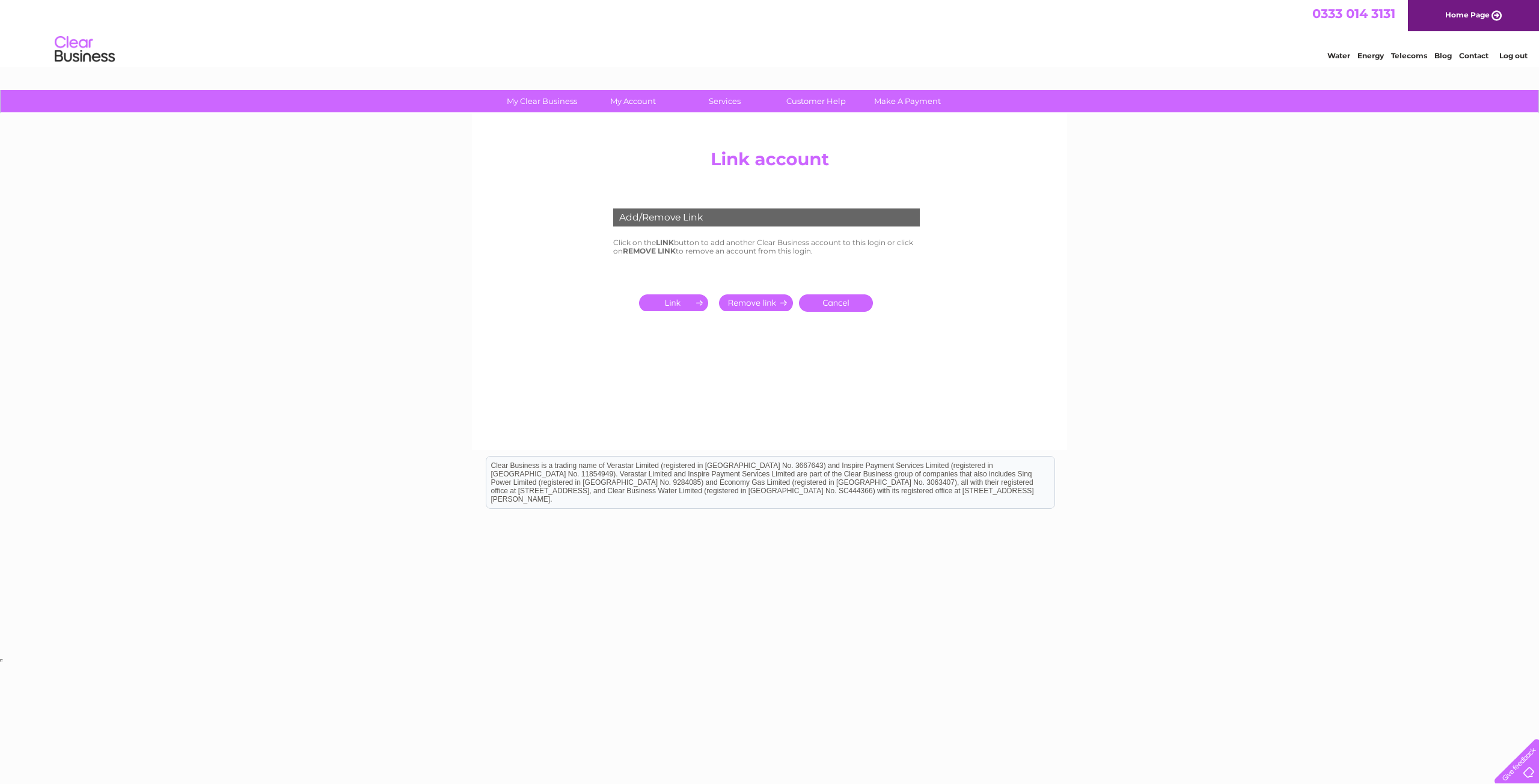
click at [674, 303] on input "submit" at bounding box center [676, 303] width 74 height 17
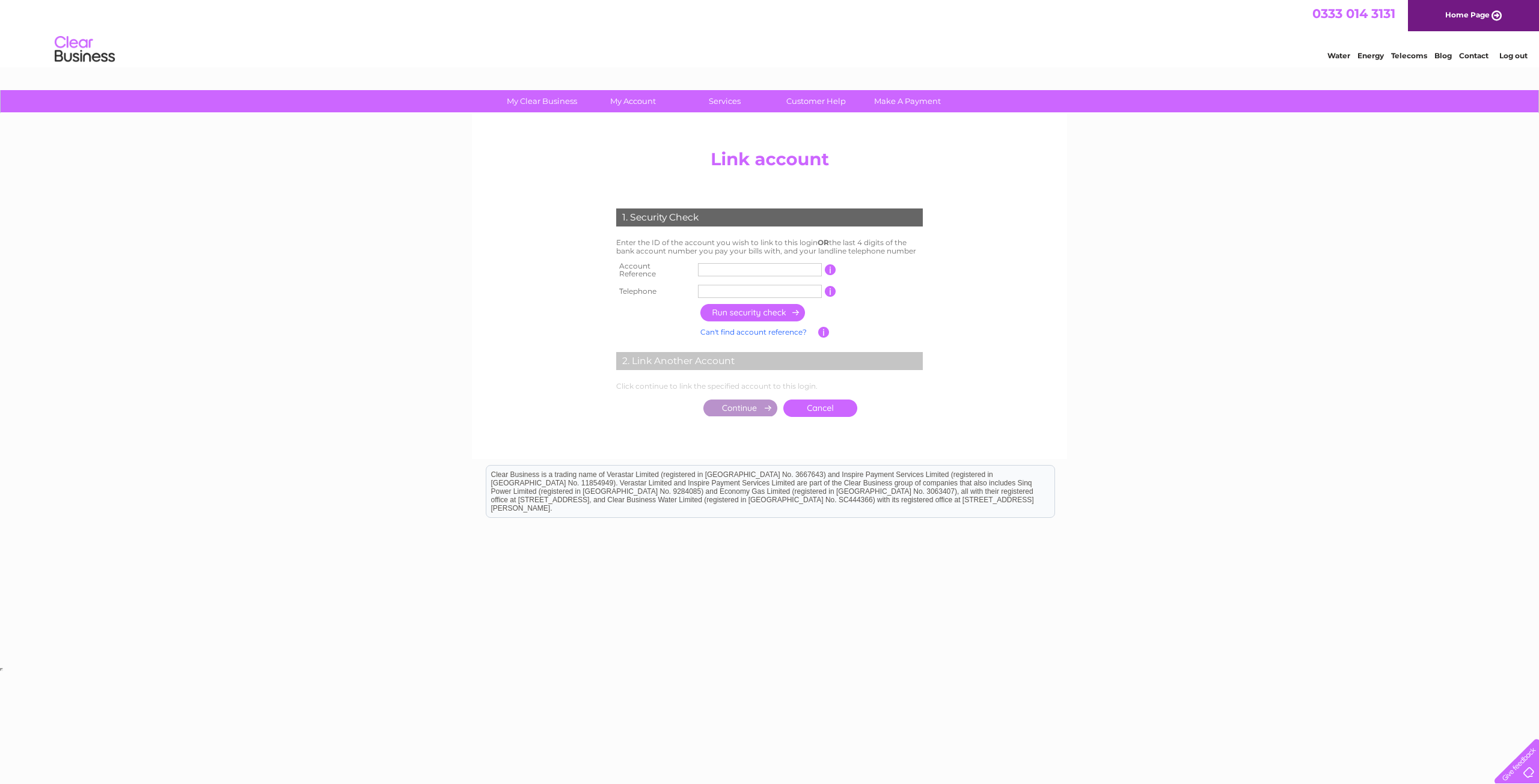
click at [737, 263] on input "text" at bounding box center [760, 269] width 124 height 13
type input "CB997884"
click at [753, 286] on input "text" at bounding box center [760, 291] width 124 height 13
type input "01463231123"
click at [765, 311] on input "button" at bounding box center [753, 312] width 106 height 18
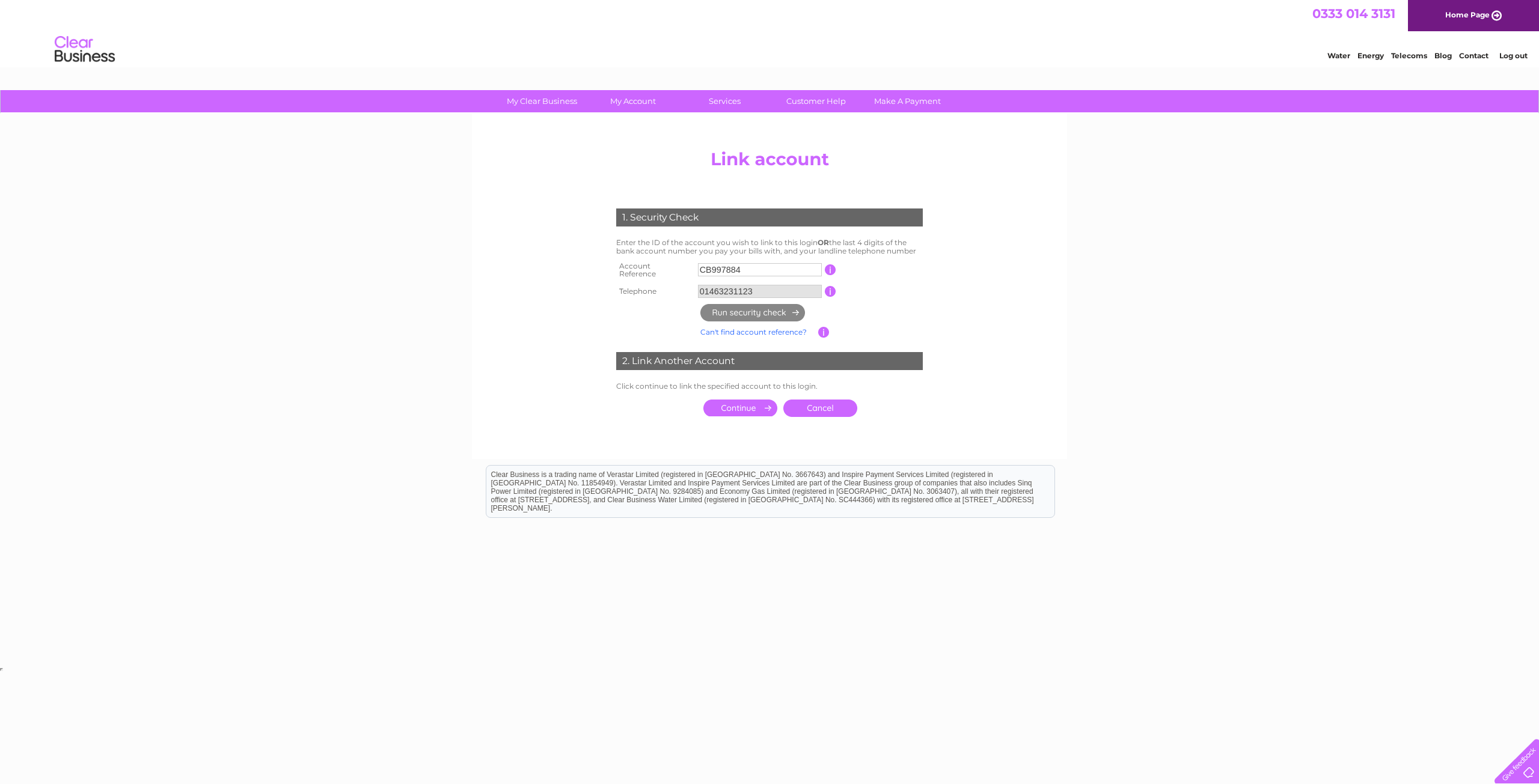
click at [747, 405] on input "submit" at bounding box center [740, 408] width 74 height 17
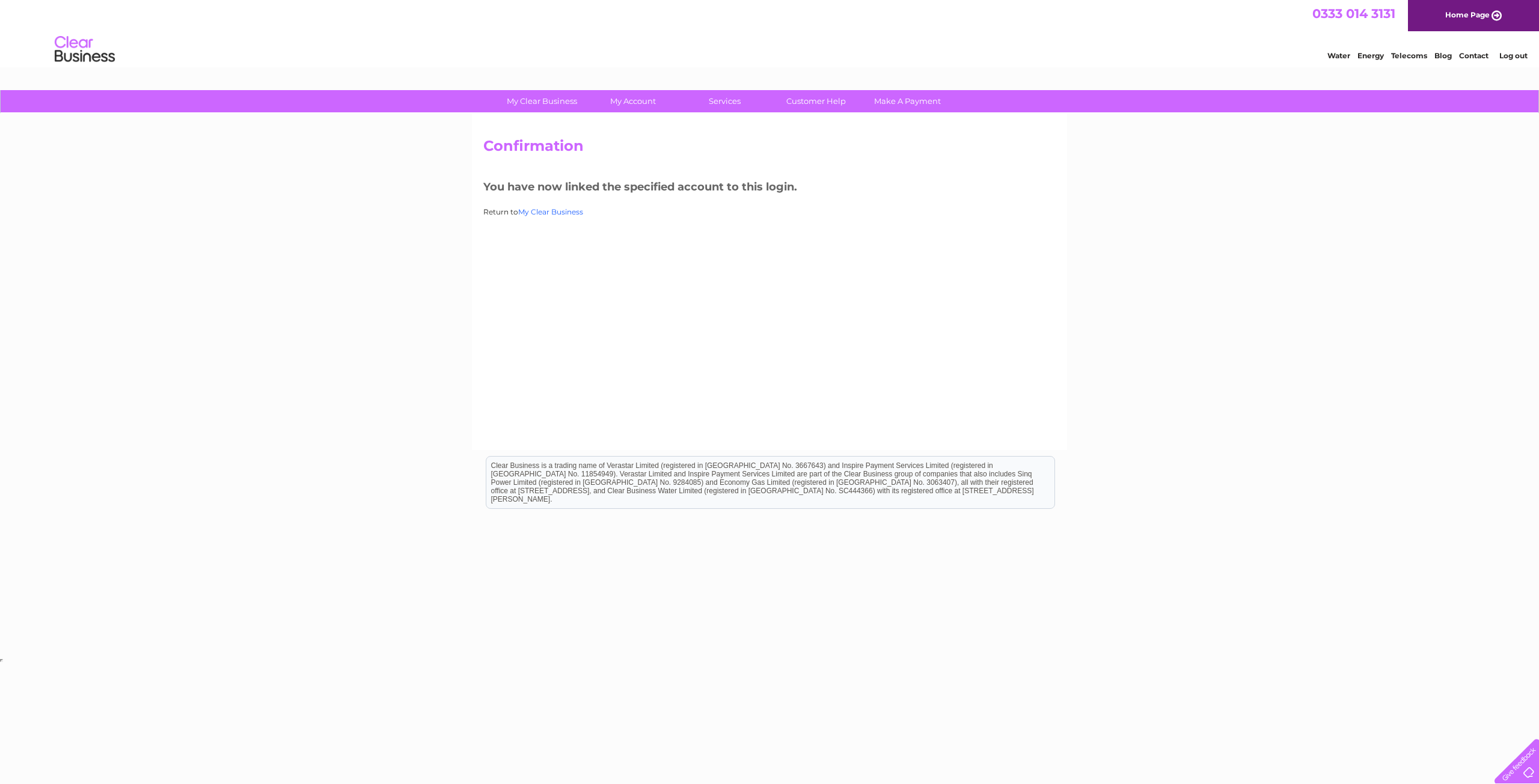
click at [554, 213] on link "My Clear Business" at bounding box center [550, 212] width 65 height 9
